Goal: Register for event/course

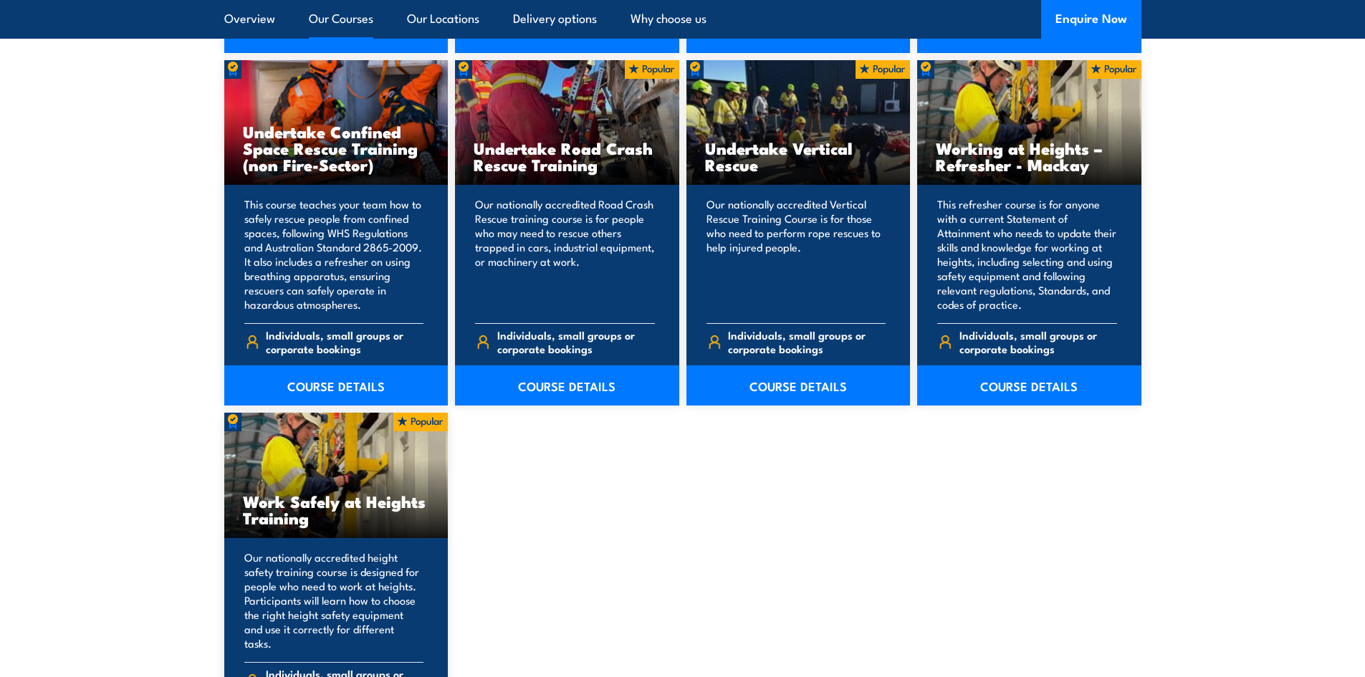
scroll to position [1720, 0]
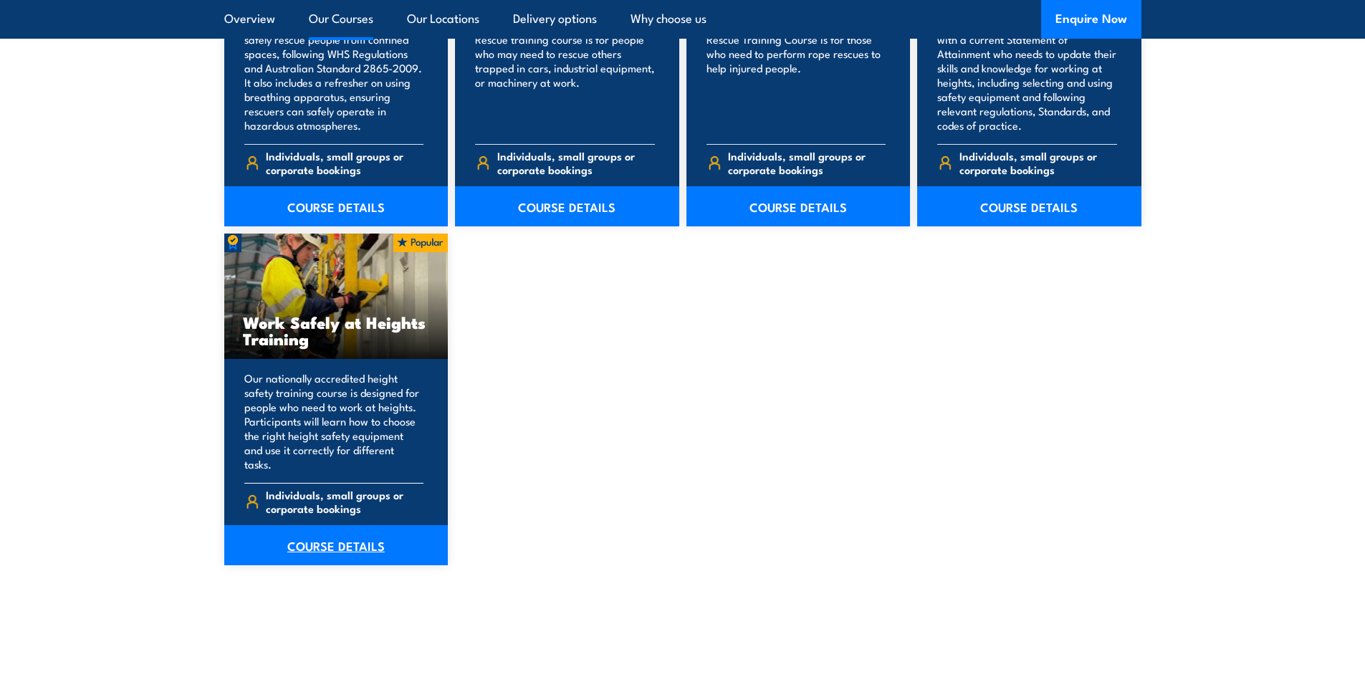
click at [345, 532] on link "COURSE DETAILS" at bounding box center [336, 545] width 224 height 40
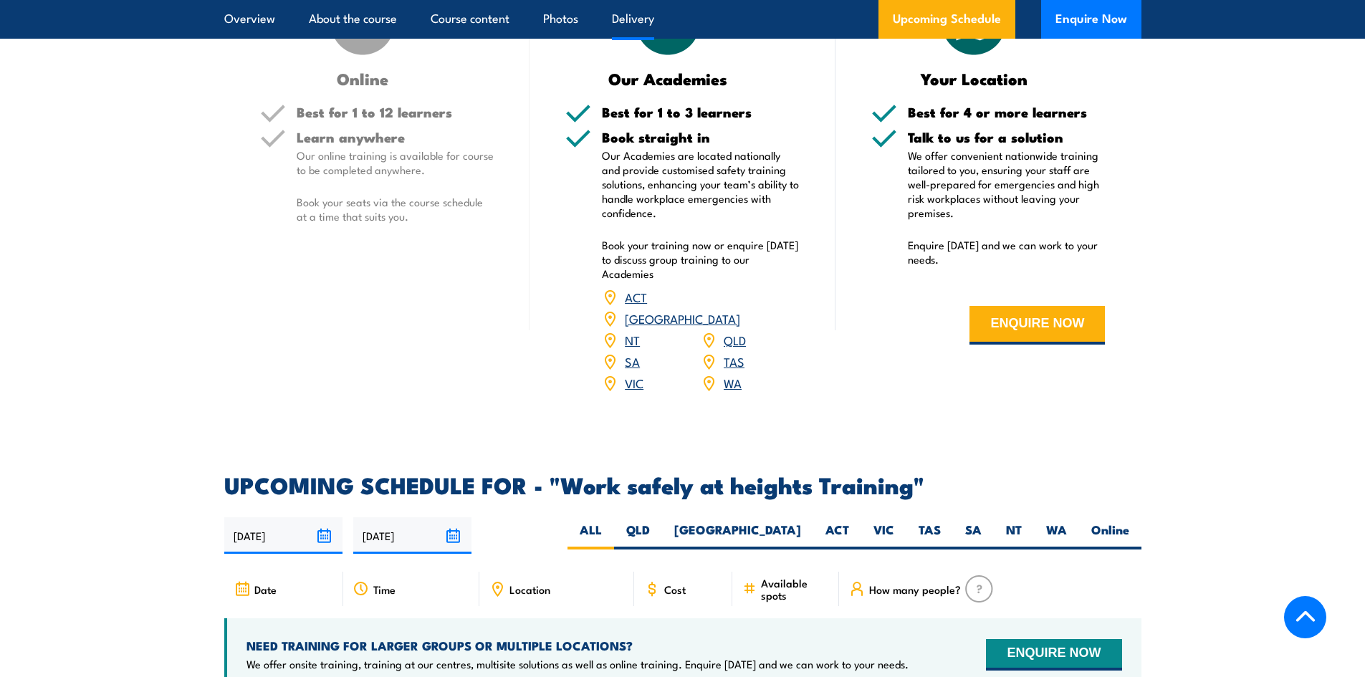
scroll to position [1845, 0]
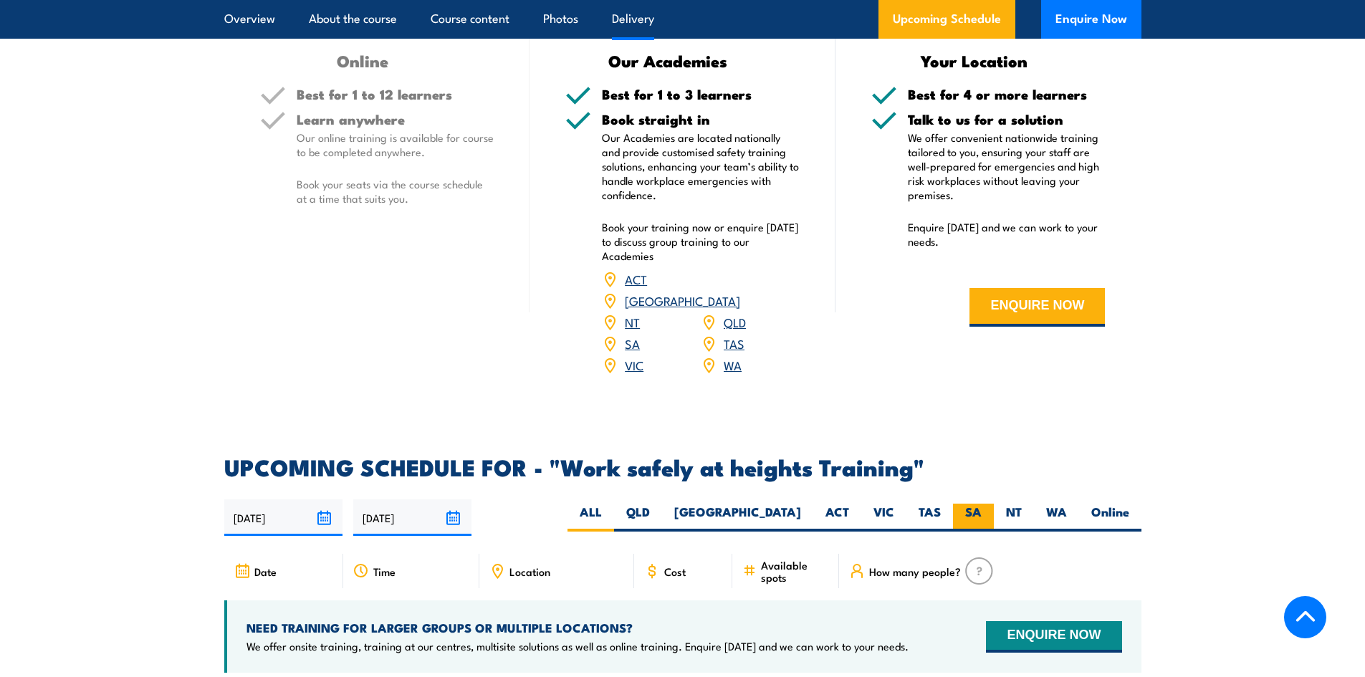
click at [960, 504] on label "SA" at bounding box center [973, 518] width 41 height 28
click at [982, 504] on input "SA" at bounding box center [986, 508] width 9 height 9
radio input "true"
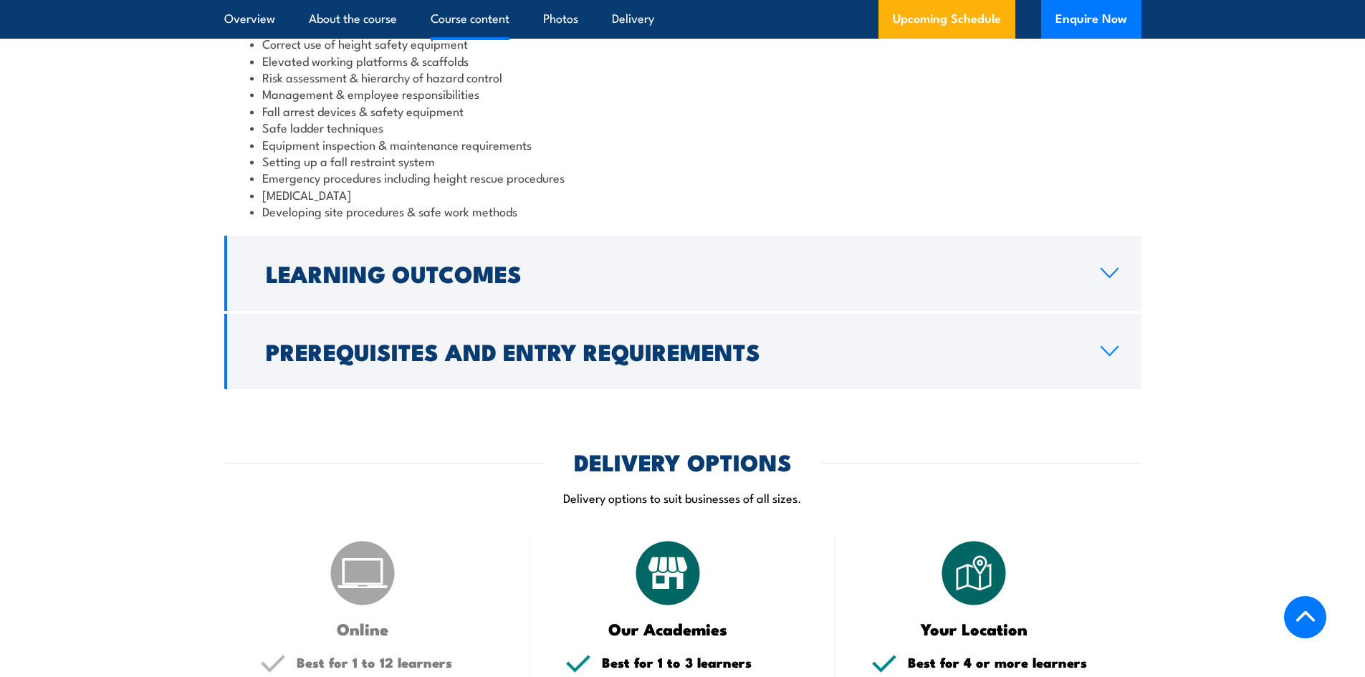
scroll to position [1080, 0]
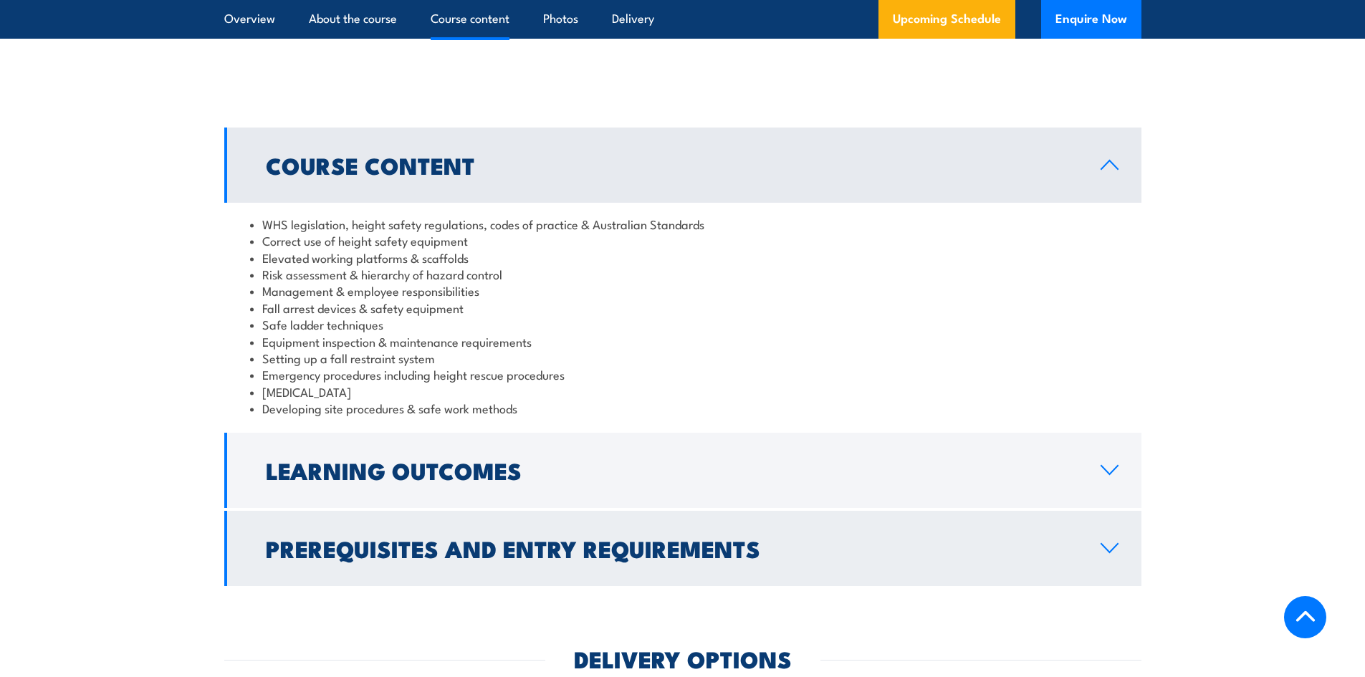
click at [1113, 551] on icon at bounding box center [1109, 547] width 19 height 11
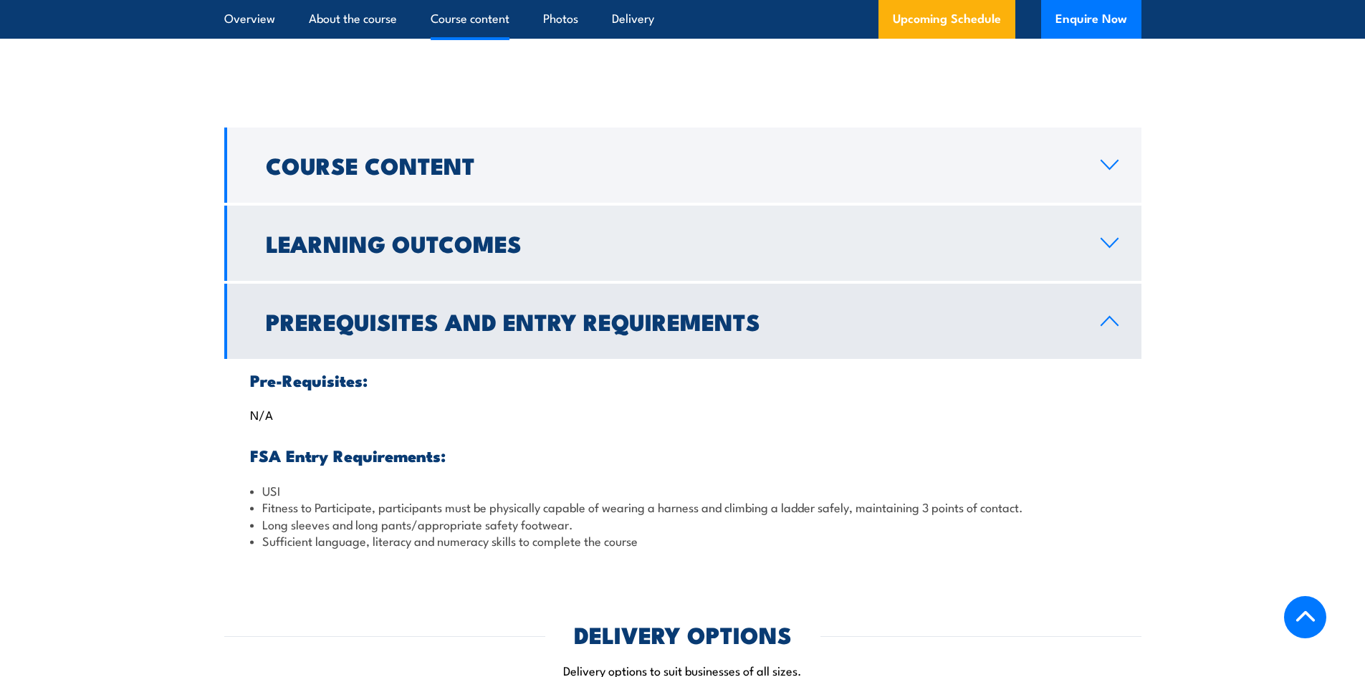
scroll to position [1062, 0]
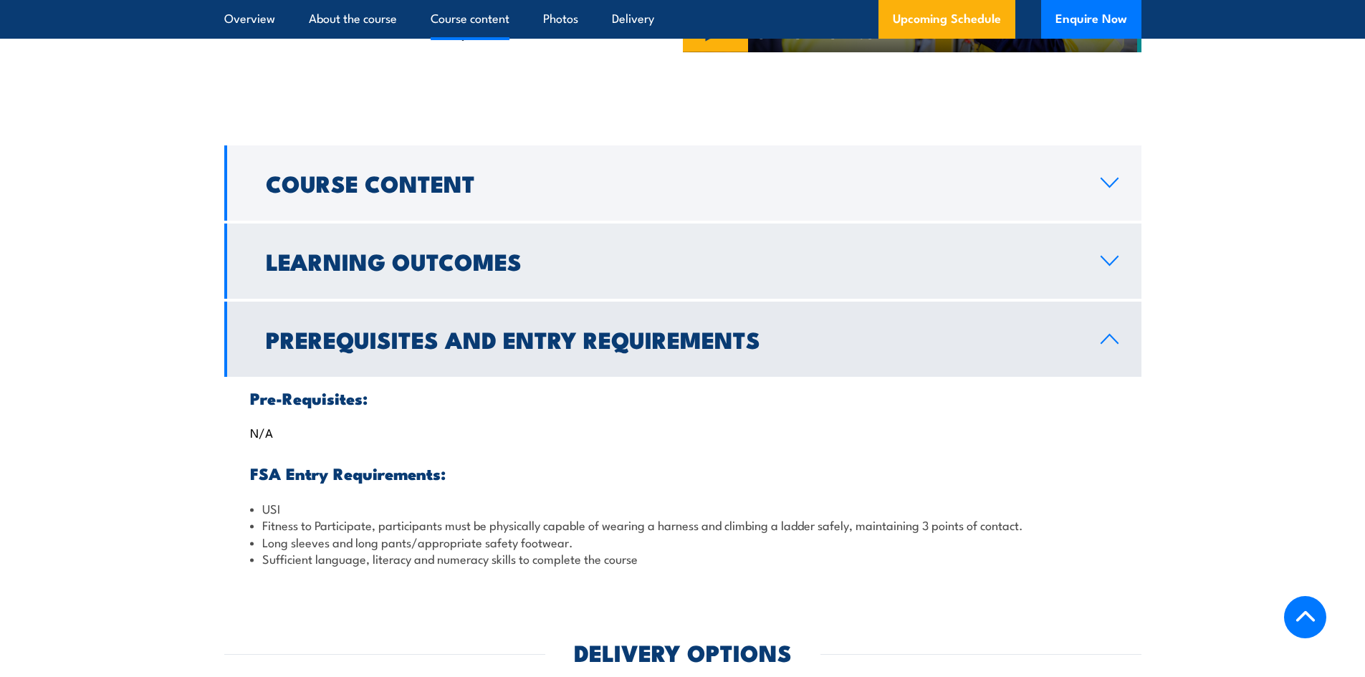
click at [1112, 272] on link "Learning Outcomes" at bounding box center [682, 261] width 917 height 75
